Goal: Information Seeking & Learning: Learn about a topic

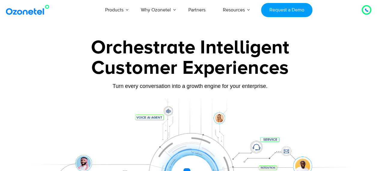
click at [31, 99] on div at bounding box center [190, 168] width 334 height 138
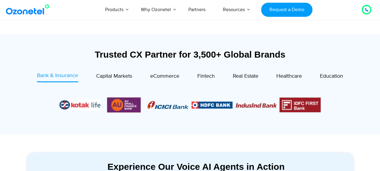
scroll to position [203, 0]
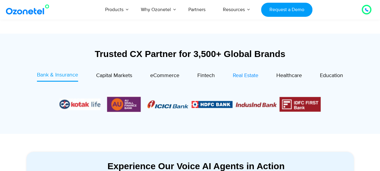
click at [250, 78] on span "Real Estate" at bounding box center [246, 75] width 26 height 7
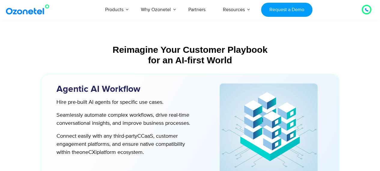
scroll to position [1464, 0]
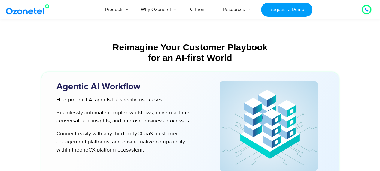
click at [115, 63] on div "Reimagine Your Customer Playbook for an AI-first World" at bounding box center [191, 52] width 292 height 21
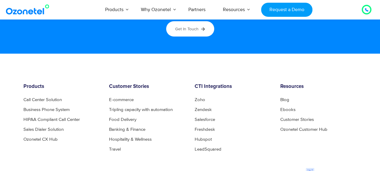
scroll to position [3155, 0]
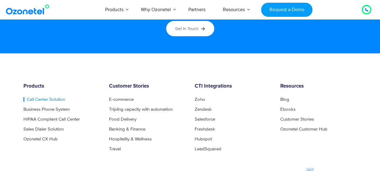
click at [50, 100] on link "Call Center Solution" at bounding box center [44, 99] width 42 height 5
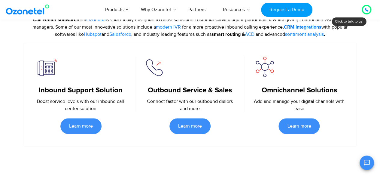
scroll to position [286, 0]
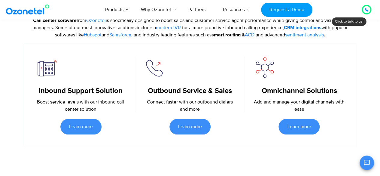
click at [24, 68] on section "Inbound Support Solution Boost service levels with our inbound call center solu…" at bounding box center [190, 95] width 334 height 104
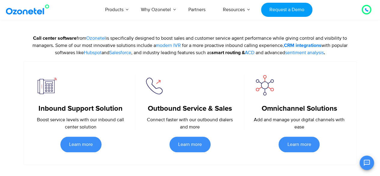
scroll to position [267, 0]
